Goal: Task Accomplishment & Management: Complete application form

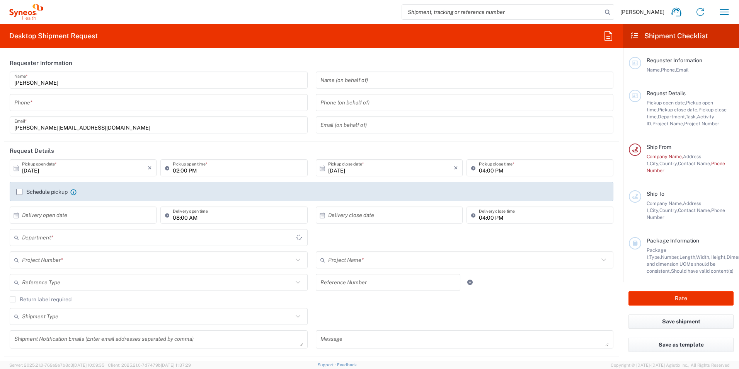
type input "United Kingdom"
type input "3190"
type input "Illingworth Research Group Ltd-Macclesfield UK"
click at [287, 10] on div "Hannah Bird Home Shipment estimator Shipment tracking Desktop shipment request …" at bounding box center [389, 12] width 693 height 19
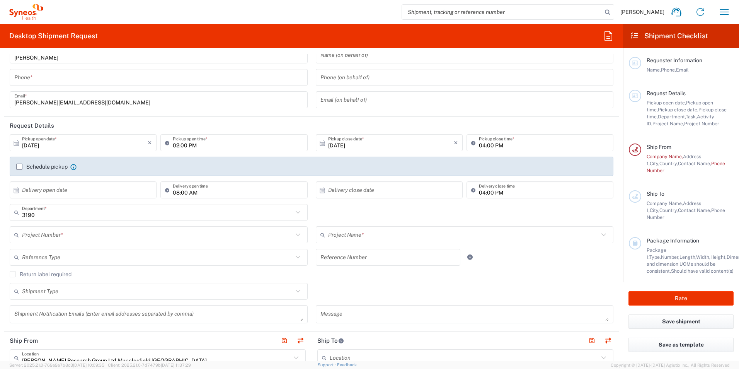
scroll to position [39, 0]
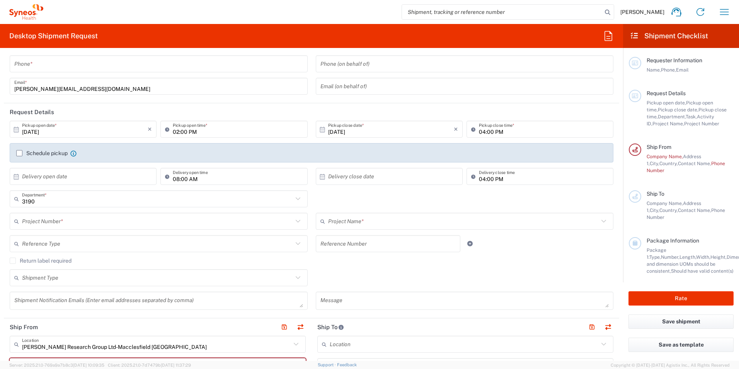
click at [76, 236] on div "Reference Type" at bounding box center [159, 243] width 298 height 17
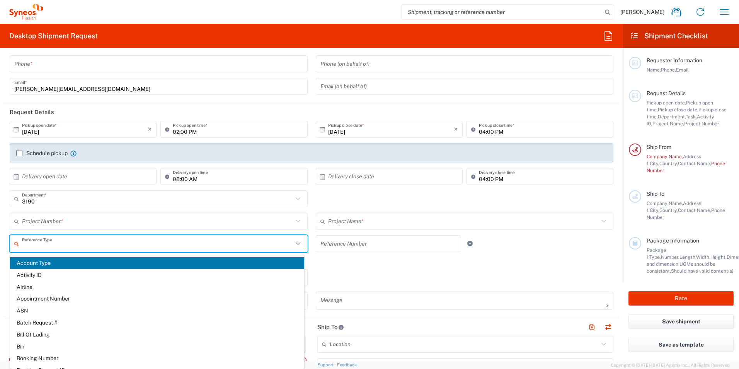
click at [332, 198] on div "3190 Department * 3190 3000 3100 3109 3110 3111 3112 3125 3130 3135 3136 3150 3…" at bounding box center [312, 201] width 612 height 22
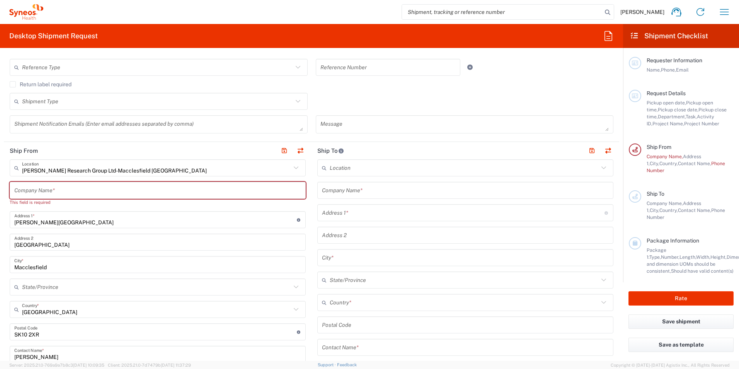
scroll to position [232, 0]
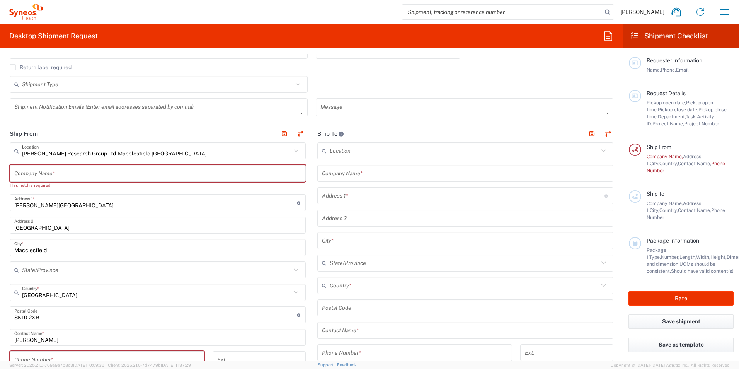
click at [52, 172] on input "text" at bounding box center [157, 174] width 287 height 14
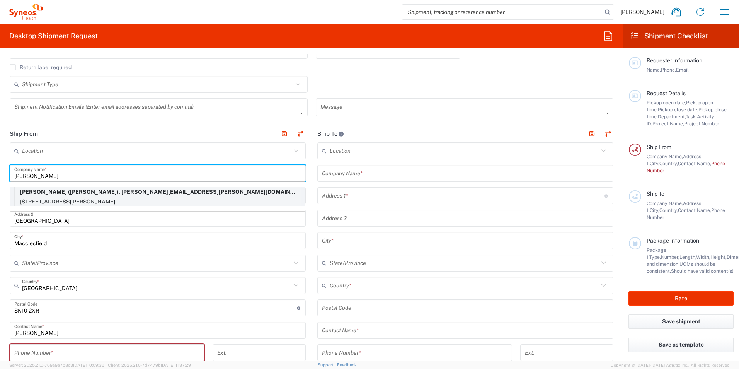
click at [40, 193] on p "Yvonne Meyer (Yvonne Meyer), yvonne.meyer@syneoshealth.com" at bounding box center [158, 192] width 286 height 10
type input "Yvonne Meyer"
type input "3100 Binbrook Road"
type input "Hamilton"
type input "Canada"
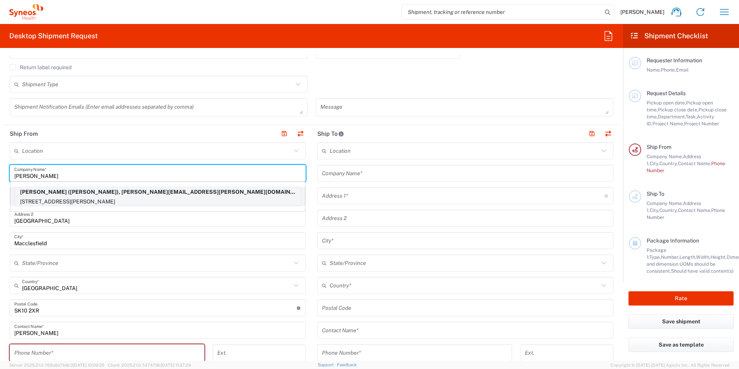
type input "L0R1C0"
type input "Yvonne Meyer"
type input "905 466 1644"
type input "yvonne.meyer@syneoshealth.com"
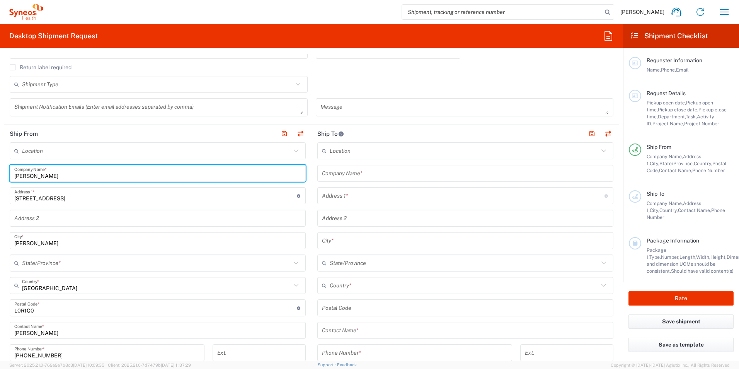
type input "Ontario"
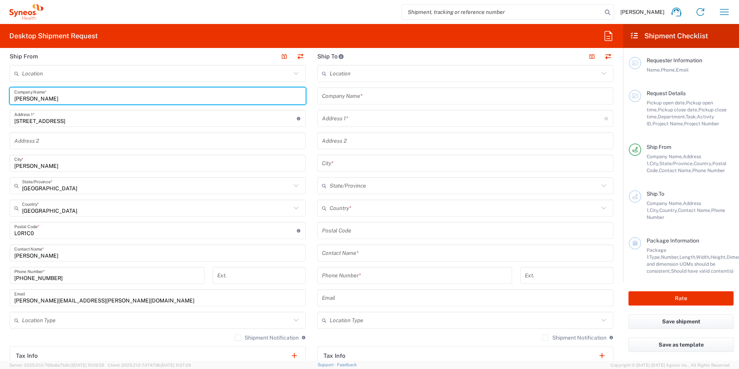
scroll to position [271, 0]
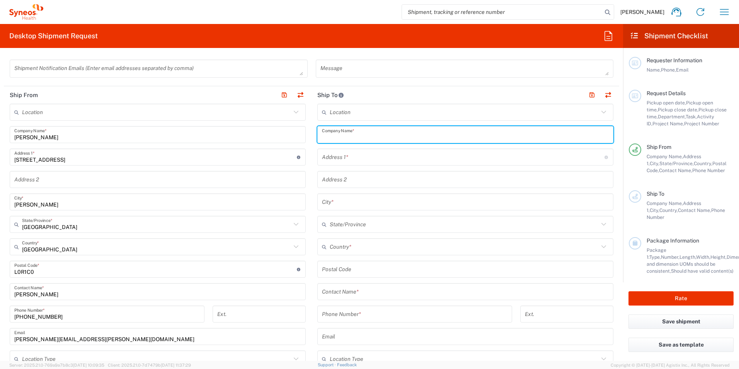
click at [353, 129] on input "text" at bounding box center [465, 135] width 287 height 14
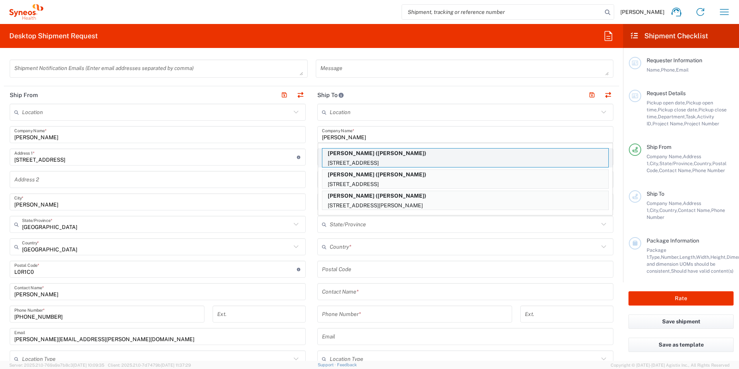
click at [364, 150] on p "Erin Hatcher (Erin Hatcher)" at bounding box center [465, 153] width 286 height 10
type input "Erin Hatcher"
type input "1200 Main Street West 2H"
type input "Hamilton"
type input "Canada"
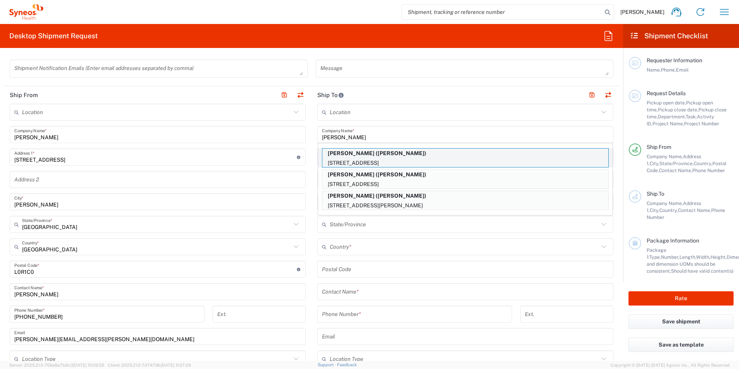
type input "Erin Hatcher"
type input "905 521 2100"
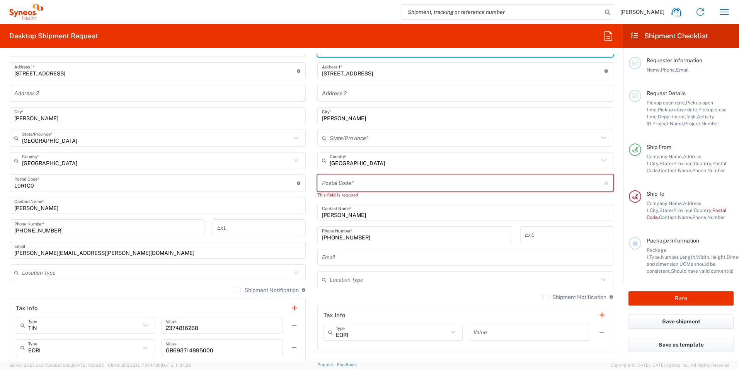
scroll to position [387, 0]
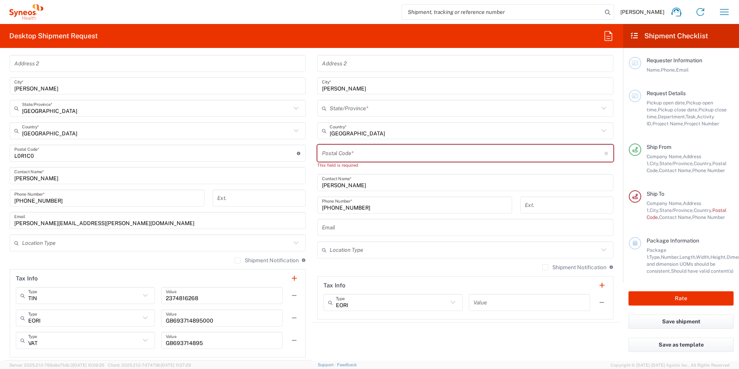
type input "Ontario"
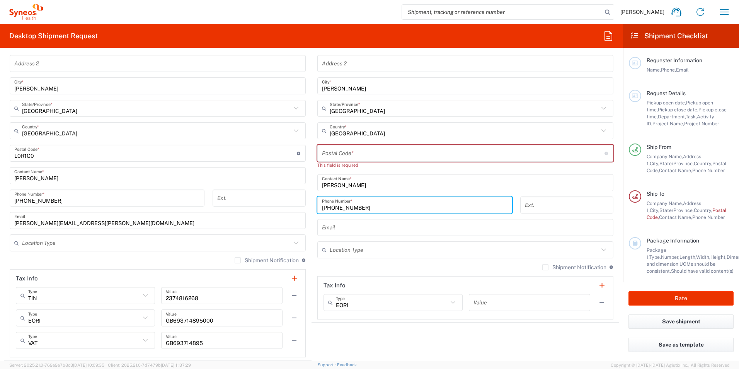
drag, startPoint x: 359, startPoint y: 208, endPoint x: 316, endPoint y: 210, distance: 43.4
click at [317, 210] on div "905 521 2100 Phone Number *" at bounding box center [414, 204] width 195 height 17
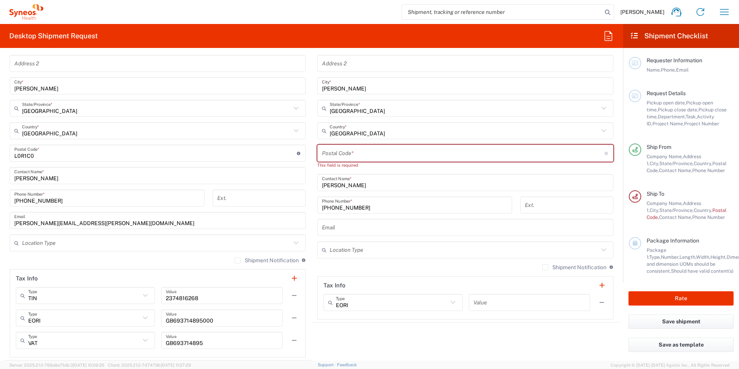
click at [413, 227] on input "text" at bounding box center [465, 228] width 287 height 14
